Goal: Transaction & Acquisition: Purchase product/service

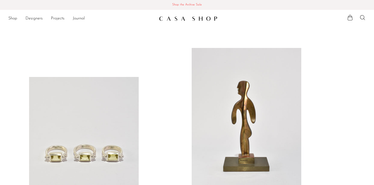
scroll to position [0, 0]
click at [229, 123] on link at bounding box center [247, 124] width 110 height 153
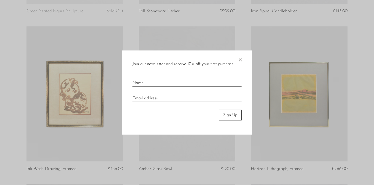
scroll to position [342, 0]
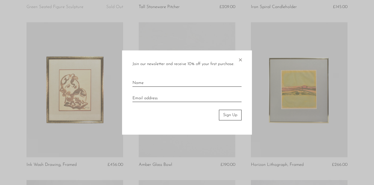
click at [241, 59] on span "×" at bounding box center [240, 59] width 5 height 17
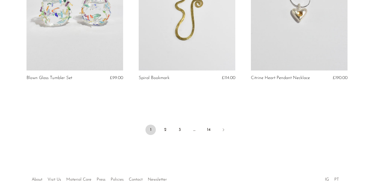
scroll to position [1858, 0]
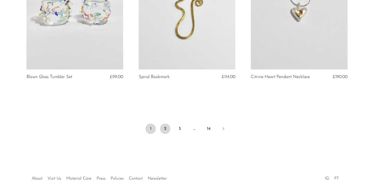
click at [164, 125] on link "2" at bounding box center [165, 129] width 10 height 10
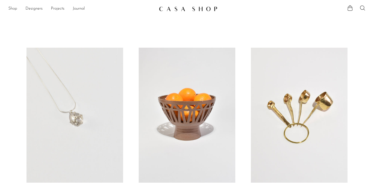
click at [15, 10] on link "Shop" at bounding box center [12, 8] width 9 height 7
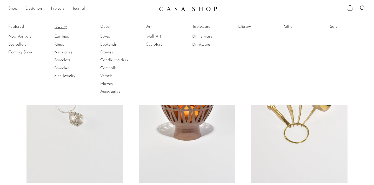
click at [68, 29] on link "Jewelry" at bounding box center [73, 27] width 39 height 6
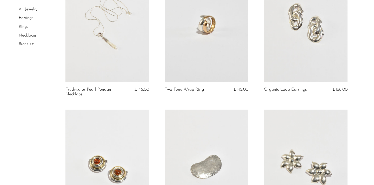
scroll to position [58, 0]
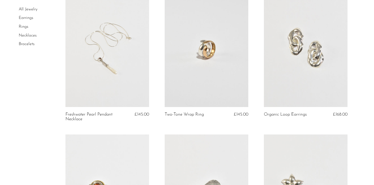
click at [76, 78] on link at bounding box center [107, 48] width 84 height 117
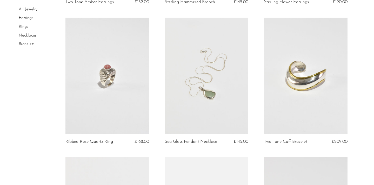
scroll to position [317, 0]
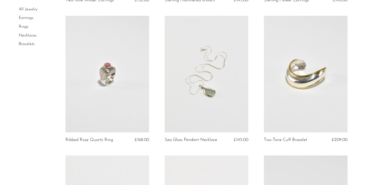
click at [167, 80] on link at bounding box center [207, 74] width 84 height 117
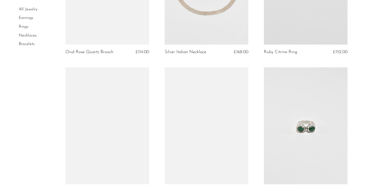
scroll to position [1291, 0]
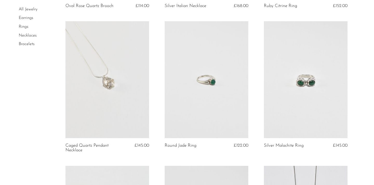
click at [236, 119] on link at bounding box center [207, 79] width 84 height 117
click at [109, 105] on link at bounding box center [107, 79] width 84 height 117
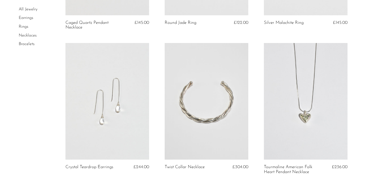
scroll to position [1420, 0]
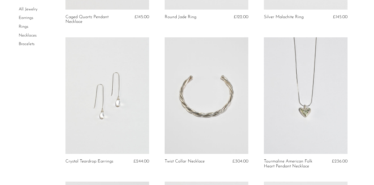
click at [91, 98] on link at bounding box center [107, 95] width 84 height 117
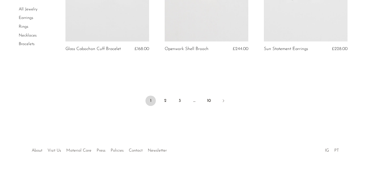
scroll to position [1680, 0]
click at [166, 100] on link "2" at bounding box center [165, 101] width 10 height 10
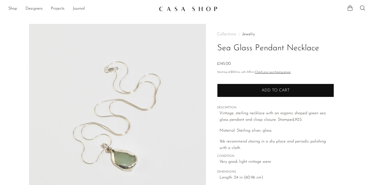
click at [228, 86] on button "Add to cart" at bounding box center [275, 91] width 117 height 14
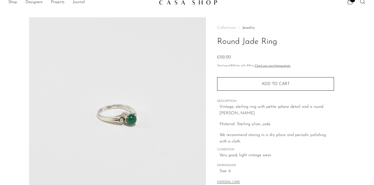
scroll to position [7, 0]
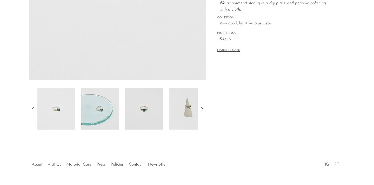
click at [142, 118] on img at bounding box center [144, 109] width 38 height 42
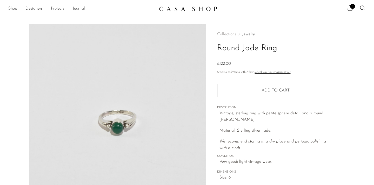
scroll to position [0, 0]
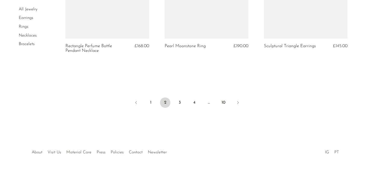
scroll to position [1685, 0]
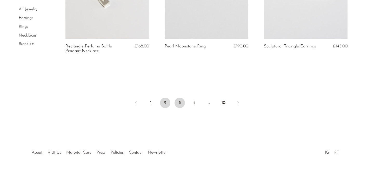
click at [183, 103] on link "3" at bounding box center [179, 103] width 10 height 10
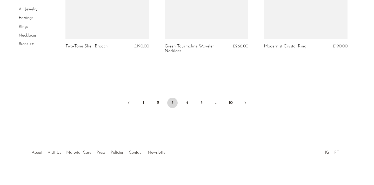
scroll to position [1699, 0]
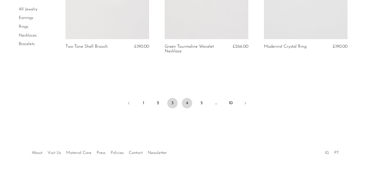
click at [187, 100] on link "4" at bounding box center [187, 103] width 10 height 10
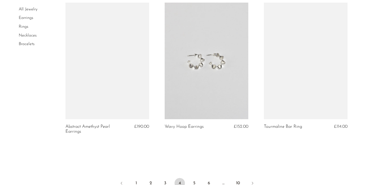
scroll to position [1636, 0]
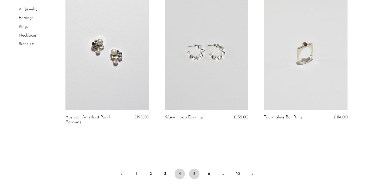
click at [194, 169] on link "5" at bounding box center [194, 174] width 10 height 10
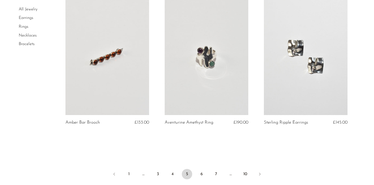
scroll to position [1634, 0]
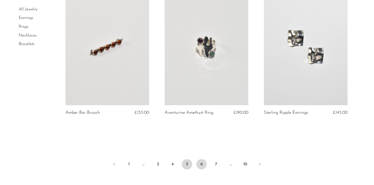
click at [200, 165] on link "6" at bounding box center [201, 164] width 10 height 10
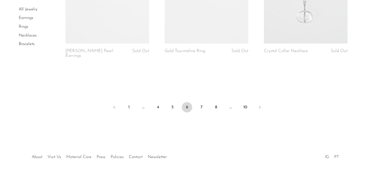
scroll to position [1695, 0]
click at [203, 105] on link "7" at bounding box center [201, 108] width 10 height 10
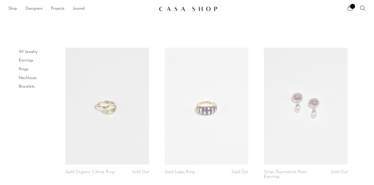
click at [15, 10] on link "Shop" at bounding box center [12, 8] width 9 height 7
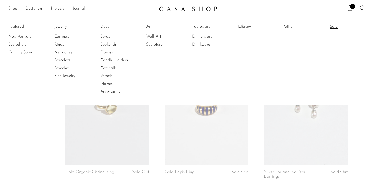
click at [334, 25] on link "Sale" at bounding box center [349, 27] width 39 height 6
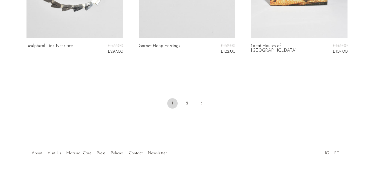
scroll to position [1948, 0]
click at [190, 100] on link "2" at bounding box center [187, 104] width 10 height 10
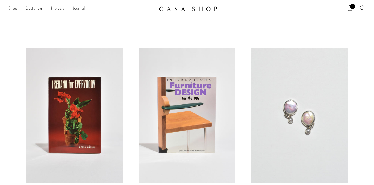
click at [11, 9] on link "Shop" at bounding box center [12, 8] width 9 height 7
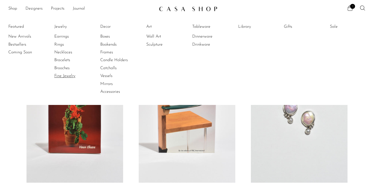
click at [65, 77] on link "Fine Jewelry" at bounding box center [73, 76] width 39 height 6
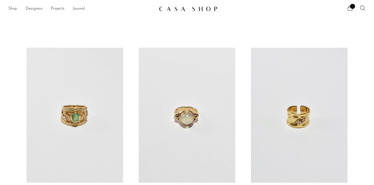
click at [14, 6] on link "Shop" at bounding box center [12, 8] width 9 height 7
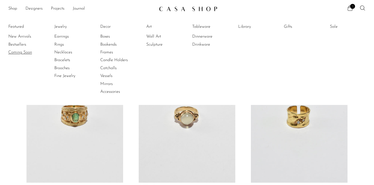
click at [17, 53] on link "Coming Soon" at bounding box center [27, 53] width 39 height 6
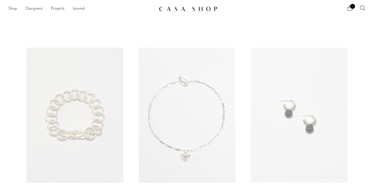
click at [13, 7] on link "Shop" at bounding box center [12, 8] width 9 height 7
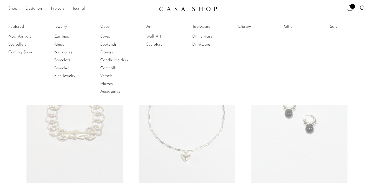
click at [16, 44] on link "Bestsellers" at bounding box center [27, 45] width 39 height 6
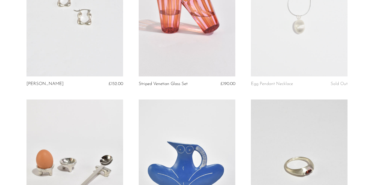
scroll to position [1708, 0]
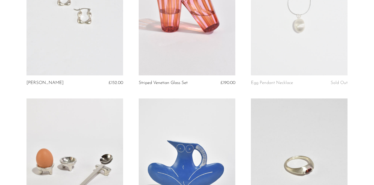
click at [320, 140] on link at bounding box center [299, 166] width 97 height 135
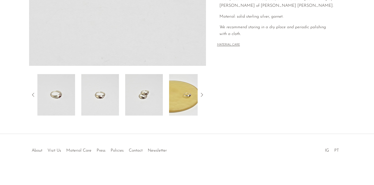
click at [148, 108] on img at bounding box center [144, 95] width 38 height 42
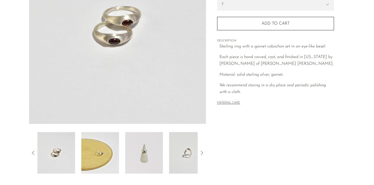
scroll to position [129, 0]
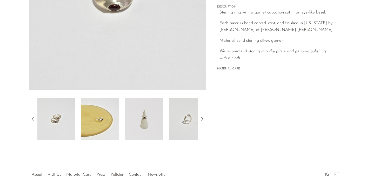
click at [153, 120] on img at bounding box center [144, 119] width 38 height 42
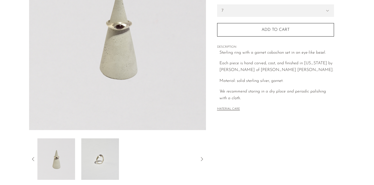
scroll to position [90, 0]
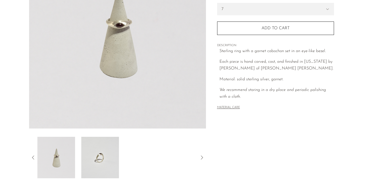
click at [158, 172] on div at bounding box center [117, 158] width 160 height 42
click at [99, 159] on img at bounding box center [100, 158] width 38 height 42
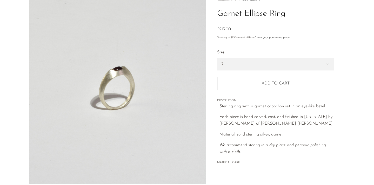
scroll to position [14, 0]
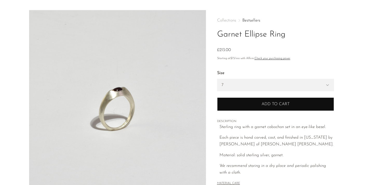
click at [230, 106] on button "Add to cart" at bounding box center [275, 105] width 117 height 14
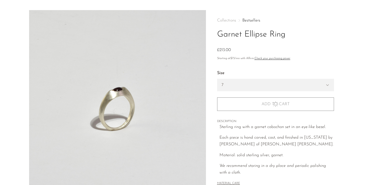
scroll to position [14, 0]
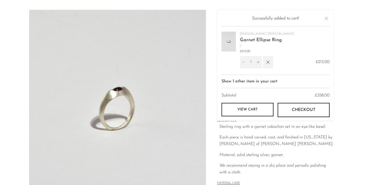
click at [267, 159] on div "Sterling ring with a garnet cabochon set in an eye-like bezel. Each piece is ha…" at bounding box center [276, 150] width 115 height 52
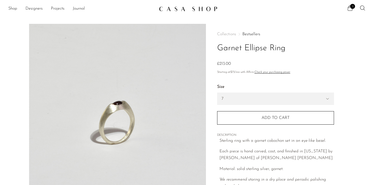
scroll to position [0, 0]
click at [15, 10] on link "Shop" at bounding box center [12, 8] width 9 height 7
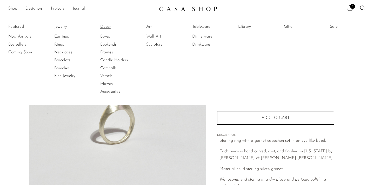
click at [106, 24] on link "Decor" at bounding box center [119, 27] width 39 height 6
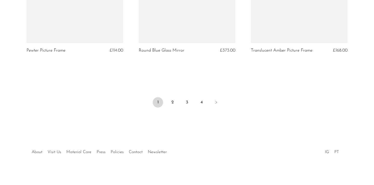
scroll to position [1894, 0]
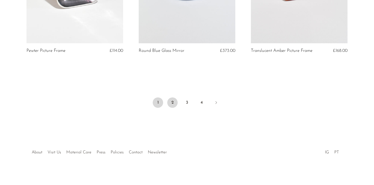
click at [171, 100] on link "2" at bounding box center [172, 103] width 10 height 10
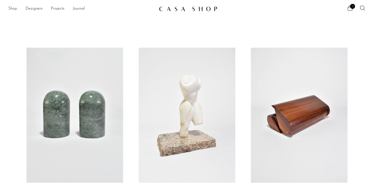
click at [14, 9] on link "Shop" at bounding box center [12, 8] width 9 height 7
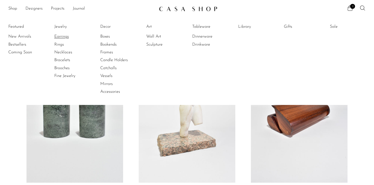
click at [63, 38] on link "Earrings" at bounding box center [73, 37] width 39 height 6
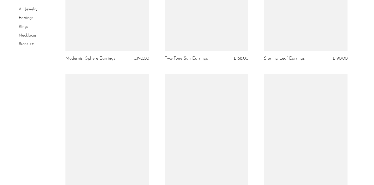
scroll to position [1447, 0]
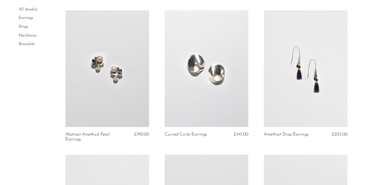
click at [301, 87] on link at bounding box center [306, 68] width 84 height 117
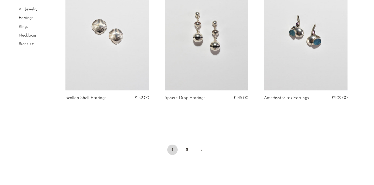
scroll to position [1622, 0]
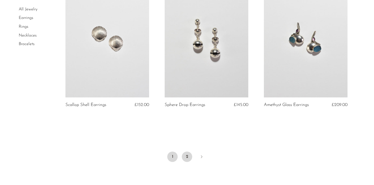
click at [190, 155] on link "2" at bounding box center [187, 157] width 10 height 10
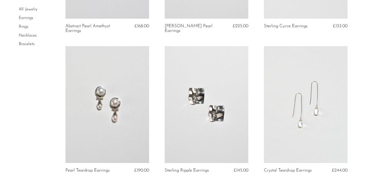
scroll to position [149, 0]
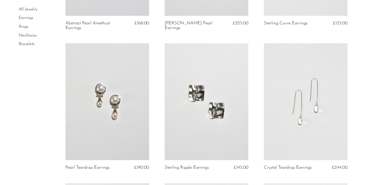
click at [314, 149] on link at bounding box center [306, 101] width 84 height 117
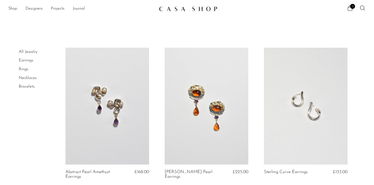
scroll to position [0, 0]
click at [16, 10] on link "Shop" at bounding box center [12, 8] width 9 height 7
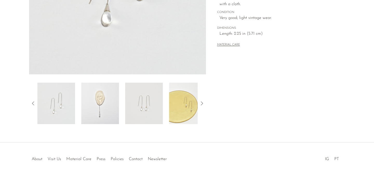
scroll to position [147, 0]
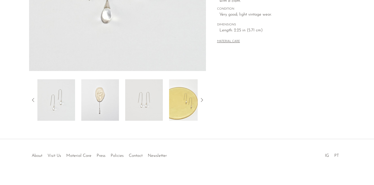
click at [158, 111] on img at bounding box center [144, 100] width 38 height 42
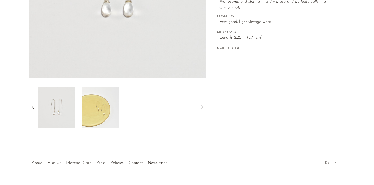
scroll to position [136, 0]
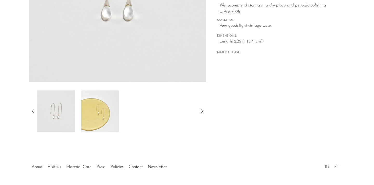
click at [111, 122] on img at bounding box center [100, 112] width 38 height 42
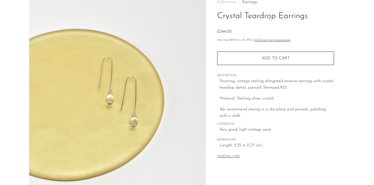
scroll to position [2, 0]
